Goal: Task Accomplishment & Management: Use online tool/utility

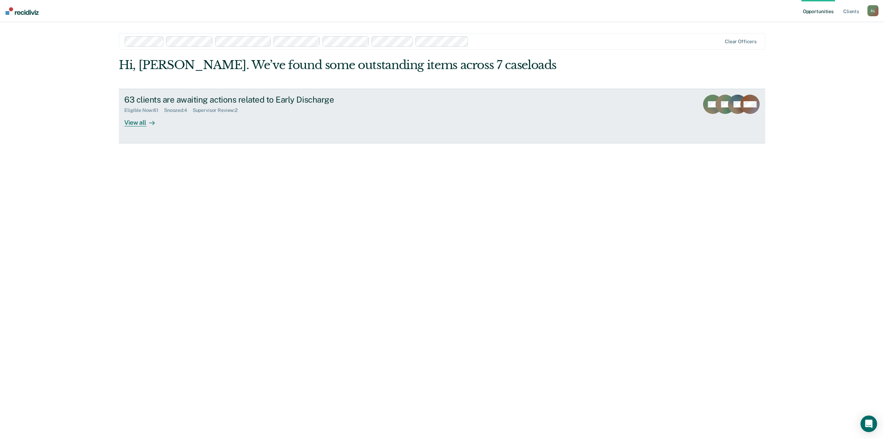
click at [203, 108] on div "Supervisor Review : 2" at bounding box center [218, 110] width 50 height 6
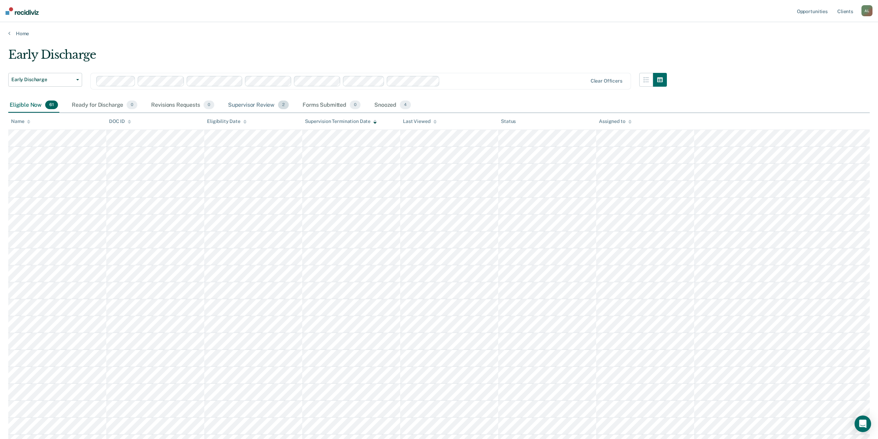
click at [251, 103] on div "Supervisor Review 2" at bounding box center [259, 105] width 64 height 15
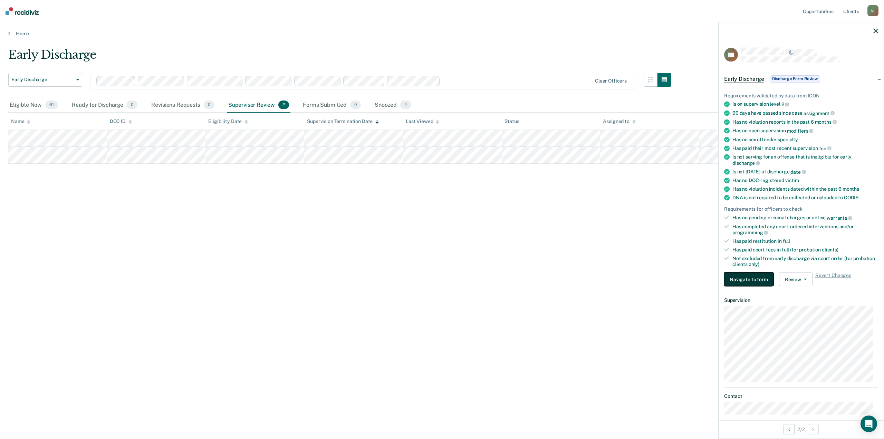
click at [764, 280] on button "Navigate to form" at bounding box center [748, 279] width 49 height 14
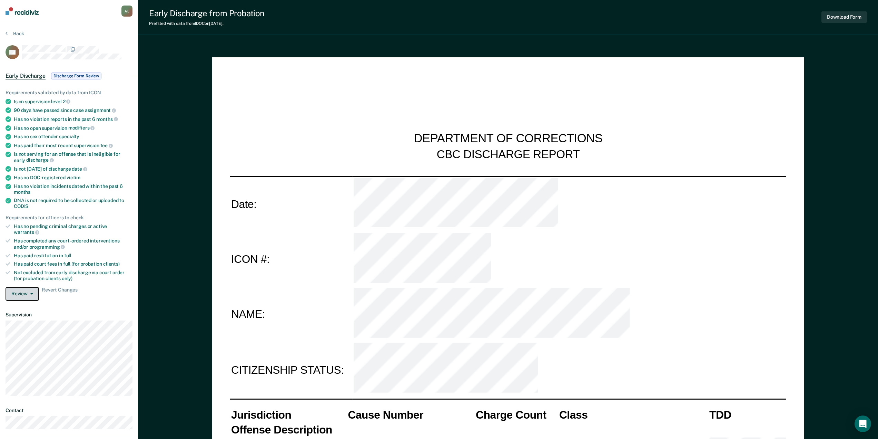
click at [32, 288] on button "Review" at bounding box center [22, 294] width 33 height 14
click at [36, 302] on button "Approve Discharge and Forms" at bounding box center [45, 307] width 78 height 11
click at [13, 34] on button "Back" at bounding box center [15, 33] width 19 height 6
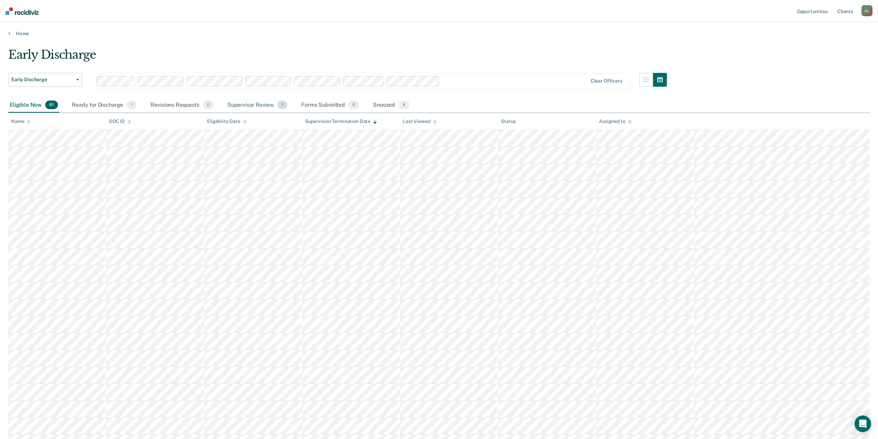
click at [255, 104] on div "Supervisor Review 1" at bounding box center [257, 105] width 63 height 15
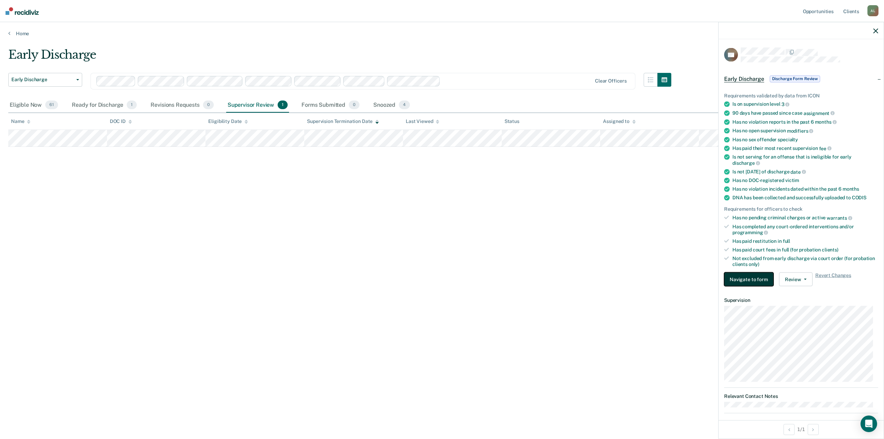
click at [746, 280] on button "Navigate to form" at bounding box center [748, 279] width 49 height 14
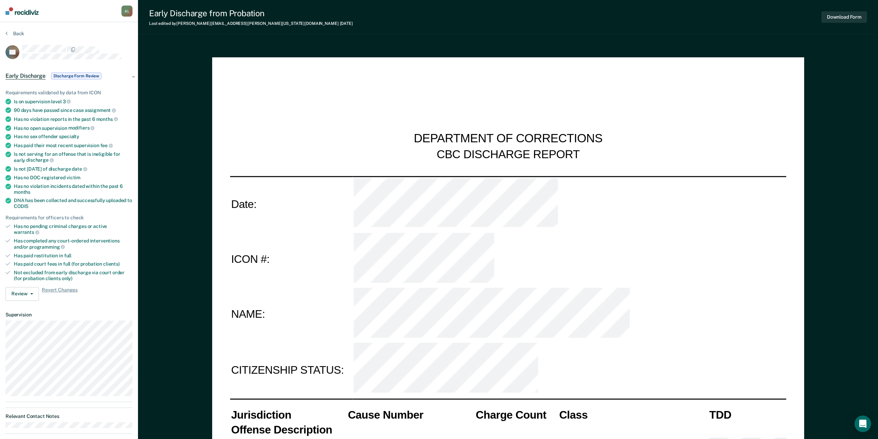
type textarea "x"
click at [34, 289] on button "Review" at bounding box center [22, 294] width 33 height 14
click at [41, 302] on button "Approve Discharge and Forms" at bounding box center [45, 307] width 78 height 11
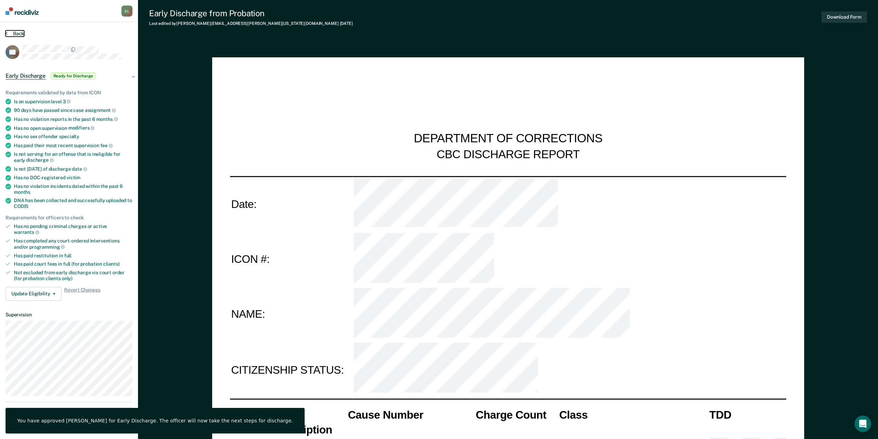
click at [20, 31] on button "Back" at bounding box center [15, 33] width 19 height 6
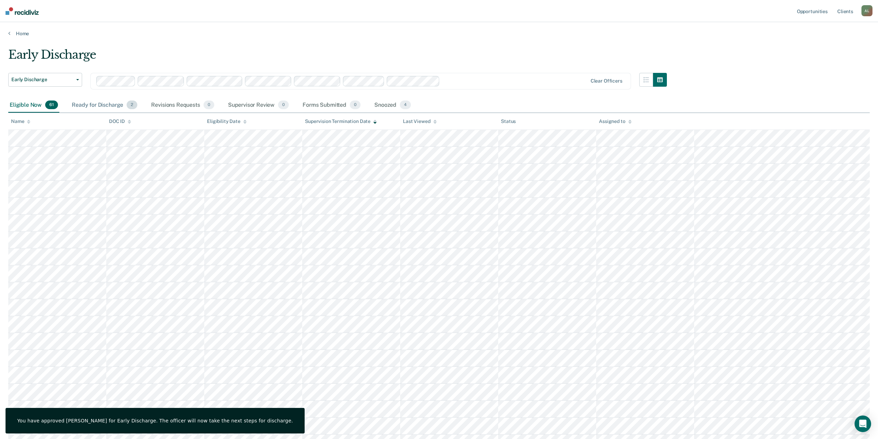
click at [111, 107] on div "Ready for Discharge 2" at bounding box center [104, 105] width 68 height 15
